Goal: Task Accomplishment & Management: Use online tool/utility

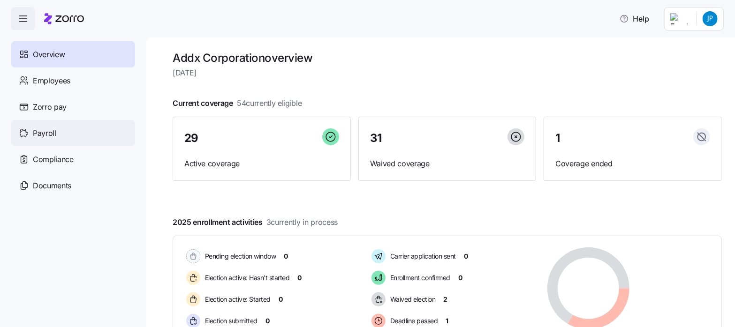
click at [40, 133] on span "Payroll" at bounding box center [44, 134] width 23 height 12
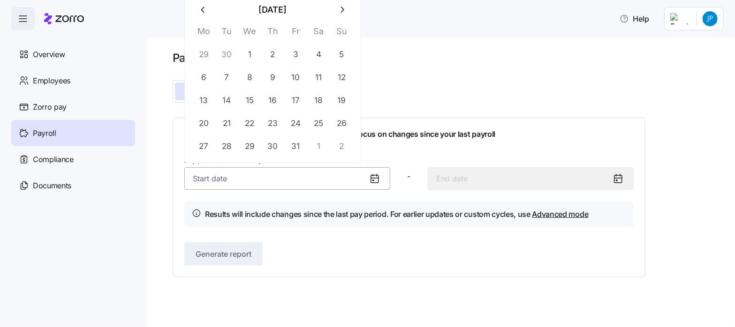
click at [216, 171] on input "Pay period (semi monthly) *" at bounding box center [287, 178] width 206 height 23
click at [250, 56] on button "1" at bounding box center [249, 54] width 23 height 23
type input "[DATE]"
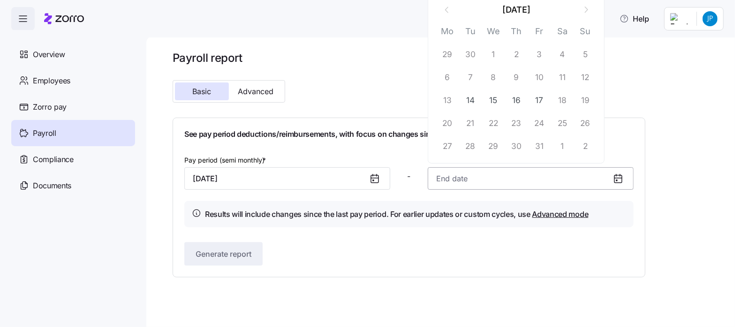
click at [447, 180] on input at bounding box center [531, 178] width 206 height 23
click at [494, 99] on button "15" at bounding box center [493, 100] width 23 height 23
type input "[DATE]"
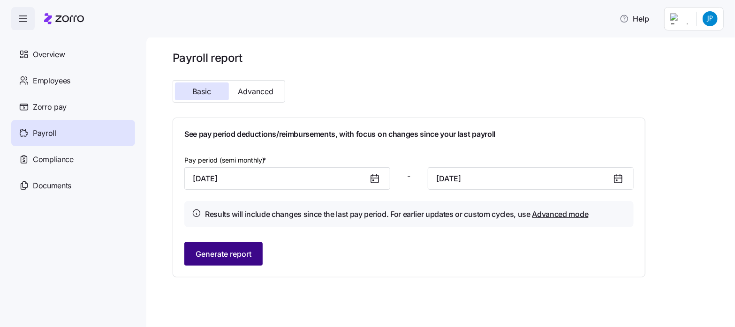
click at [211, 256] on span "Generate report" at bounding box center [224, 253] width 56 height 11
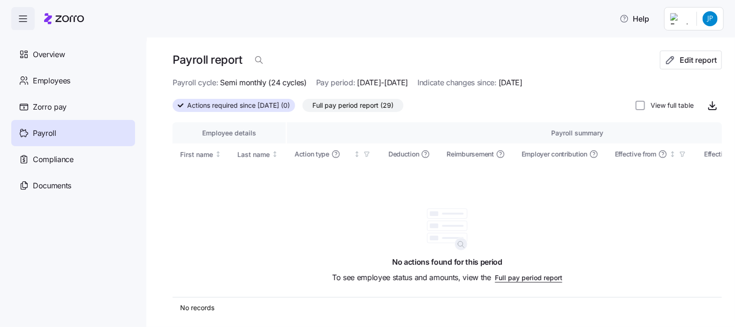
drag, startPoint x: 365, startPoint y: 104, endPoint x: 355, endPoint y: 53, distance: 52.4
click at [365, 104] on span "Full pay period report (29)" at bounding box center [352, 105] width 81 height 12
click at [302, 108] on input "Full pay period report (29)" at bounding box center [302, 108] width 0 height 0
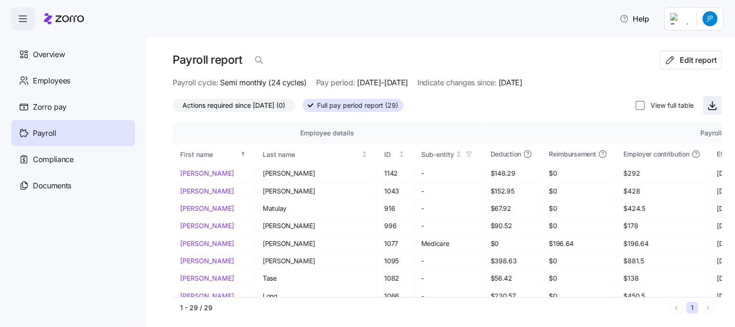
click at [712, 107] on icon "button" at bounding box center [712, 105] width 0 height 6
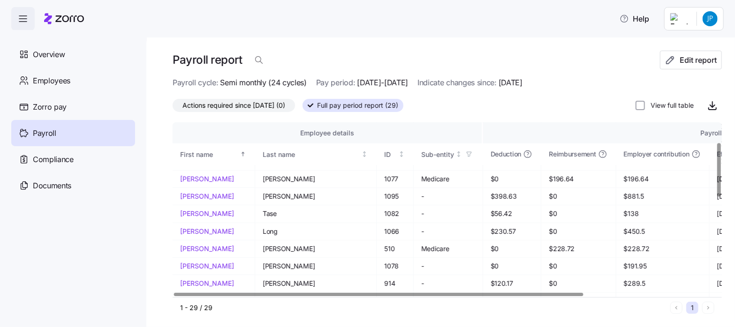
click at [290, 293] on div at bounding box center [378, 294] width 409 height 3
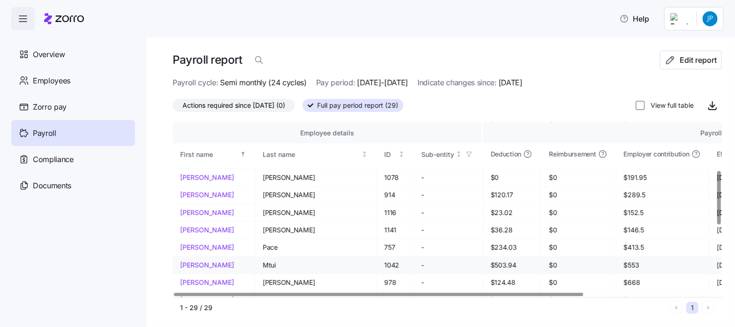
scroll to position [156, 0]
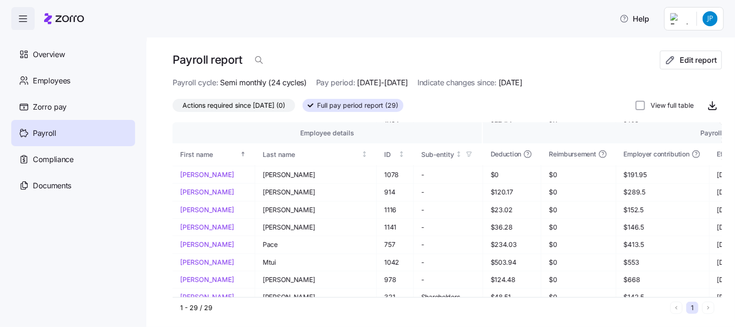
click at [711, 23] on html "Help Overview Employees Zorro pay Payroll Compliance Documents Payroll report E…" at bounding box center [367, 161] width 735 height 322
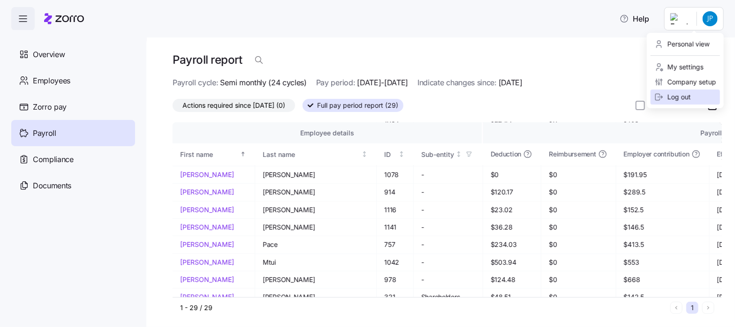
click at [682, 95] on div "Log out" at bounding box center [672, 97] width 37 height 10
